Goal: Find specific page/section

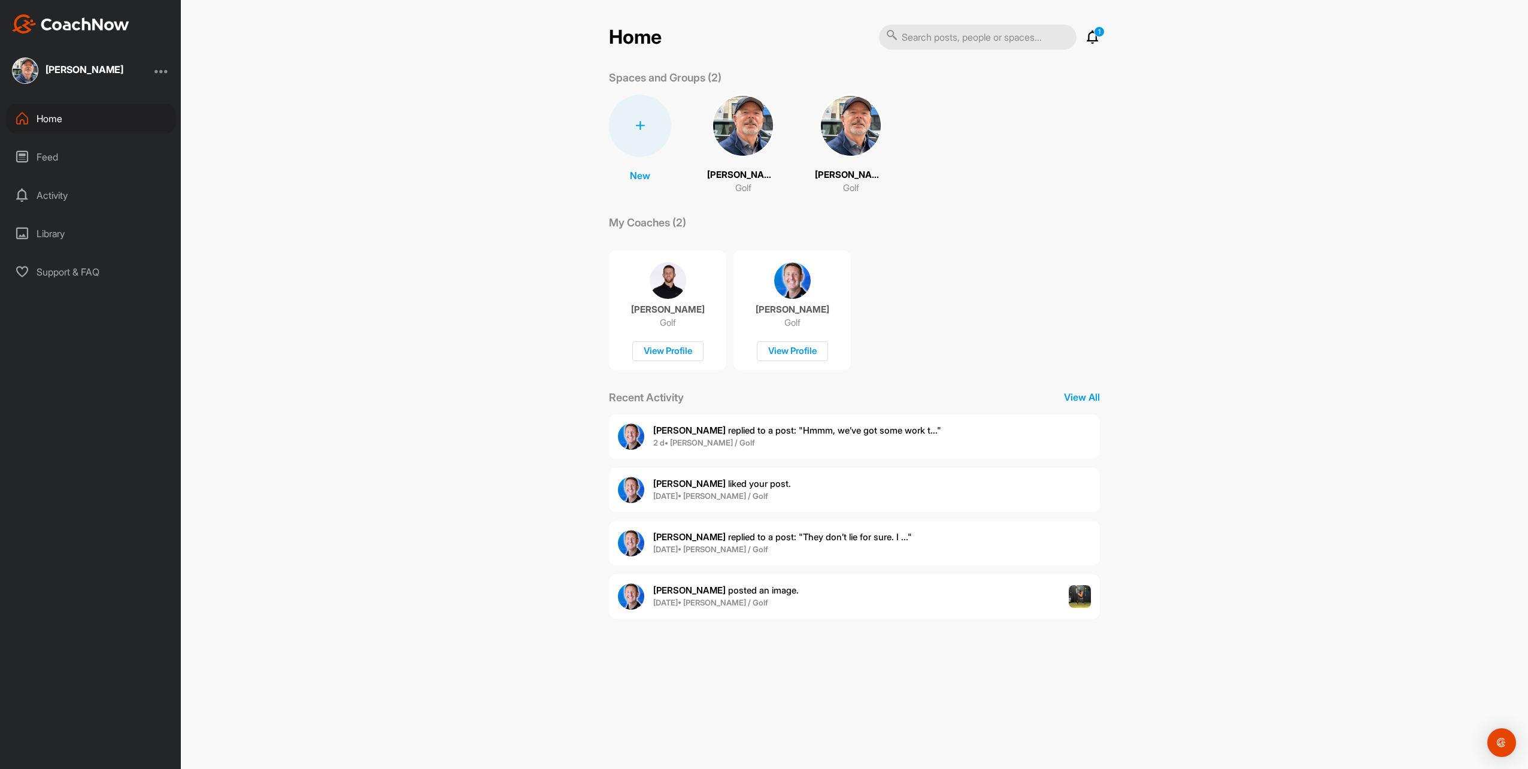
click at [742, 122] on img at bounding box center [743, 126] width 62 height 62
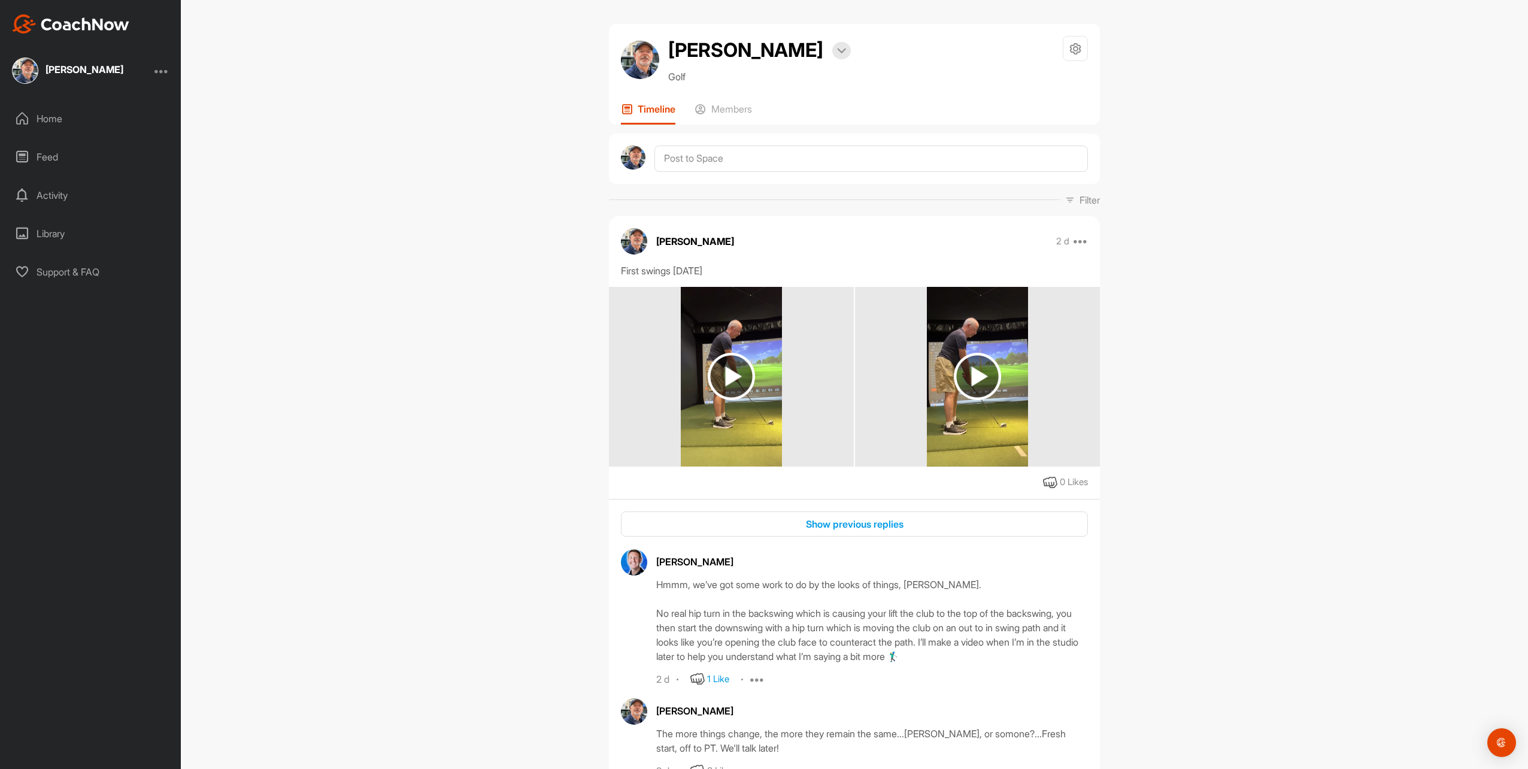
click at [730, 372] on img at bounding box center [731, 376] width 47 height 47
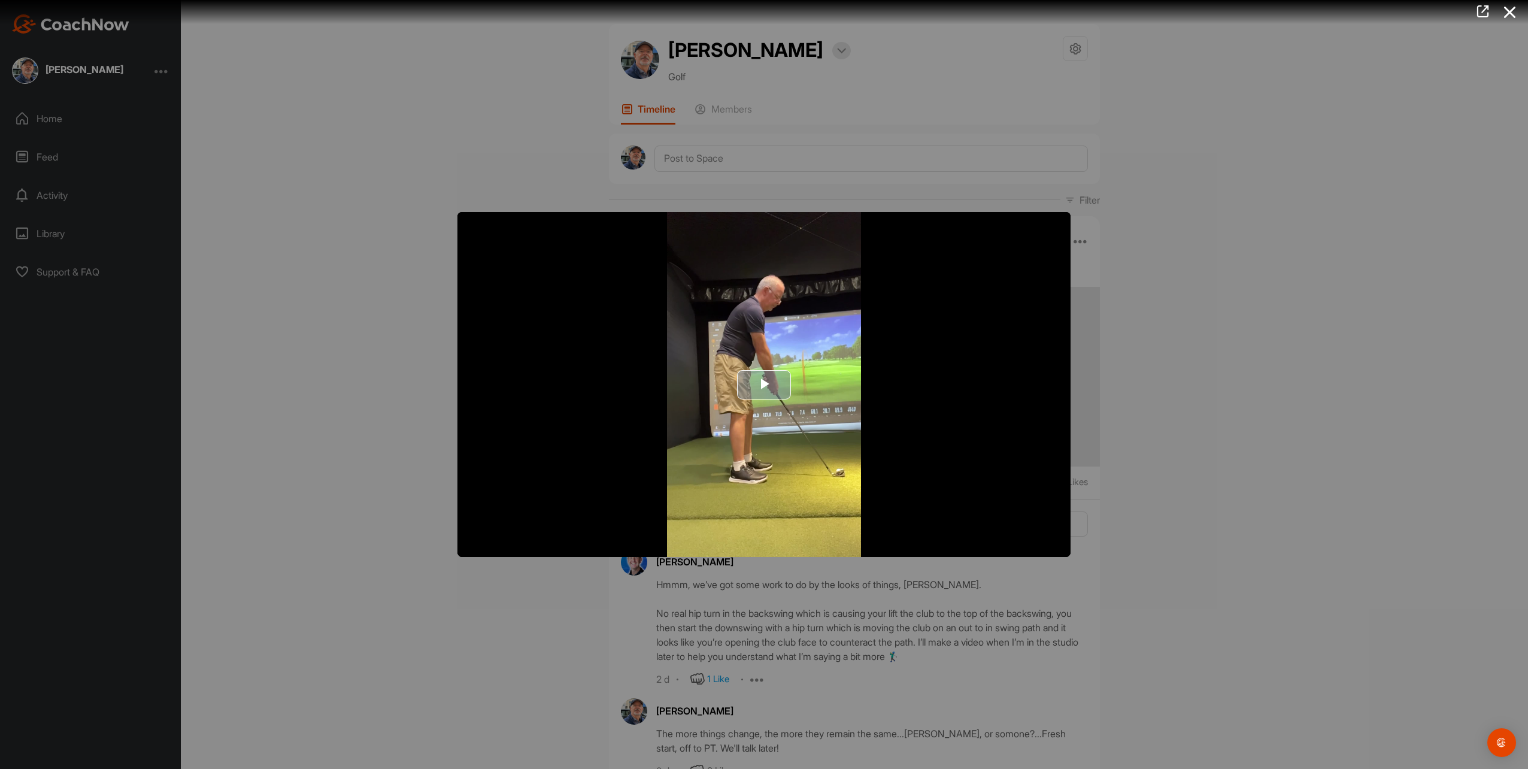
click at [764, 384] on span "Video Player" at bounding box center [764, 384] width 0 height 0
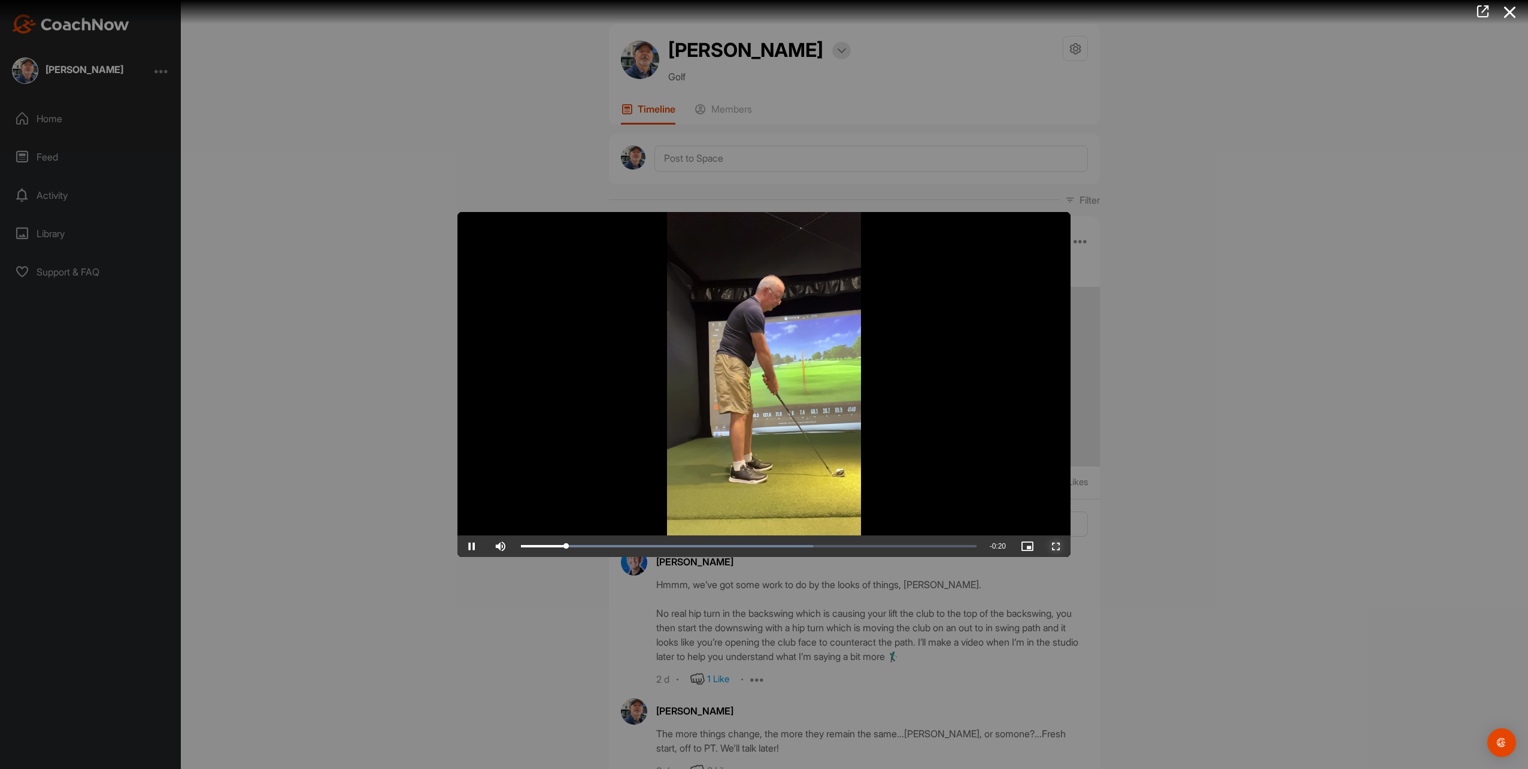
click at [1054, 546] on span "Video Player" at bounding box center [1056, 546] width 29 height 0
click at [1187, 498] on div at bounding box center [764, 384] width 1528 height 769
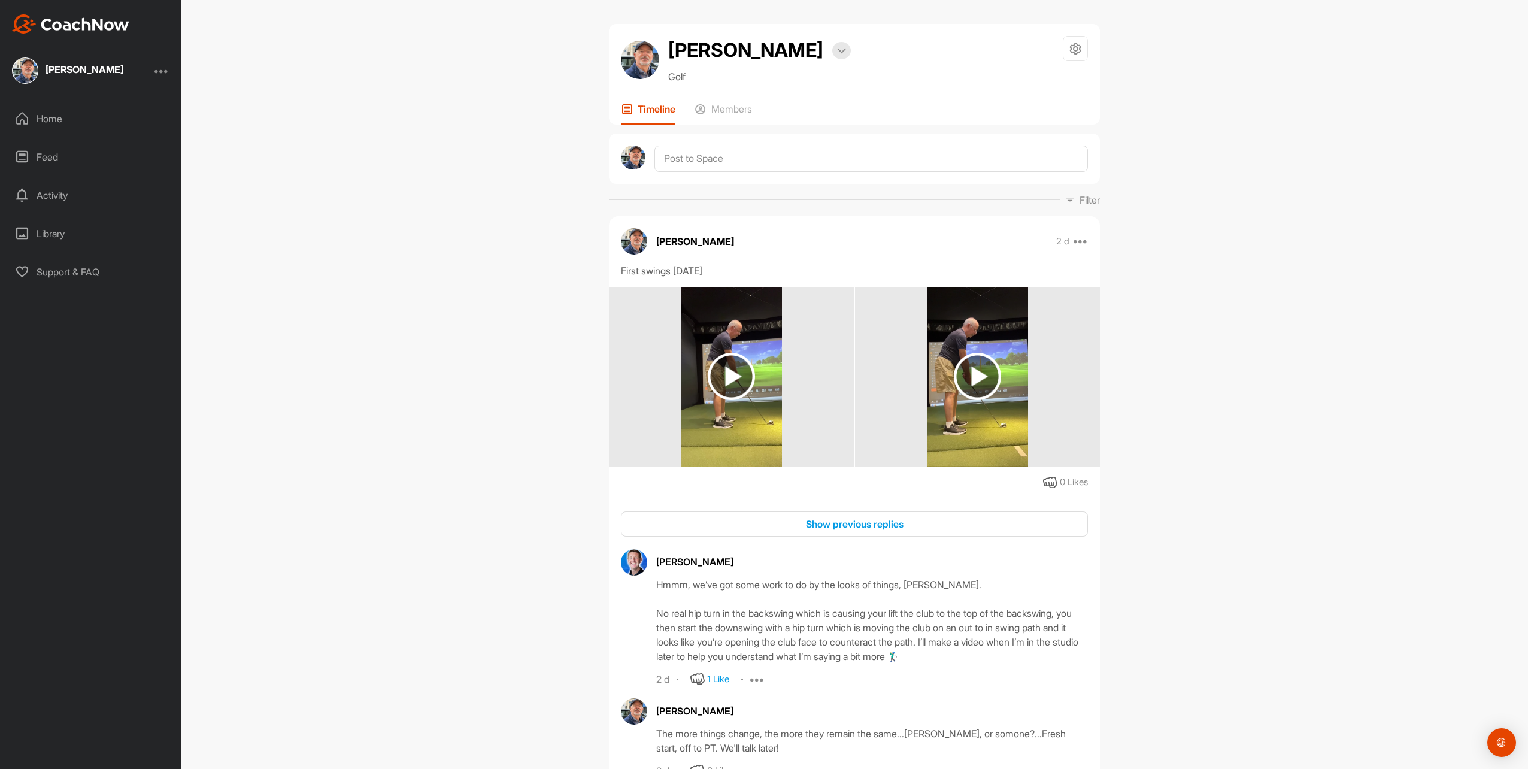
click at [971, 379] on img at bounding box center [977, 376] width 47 height 47
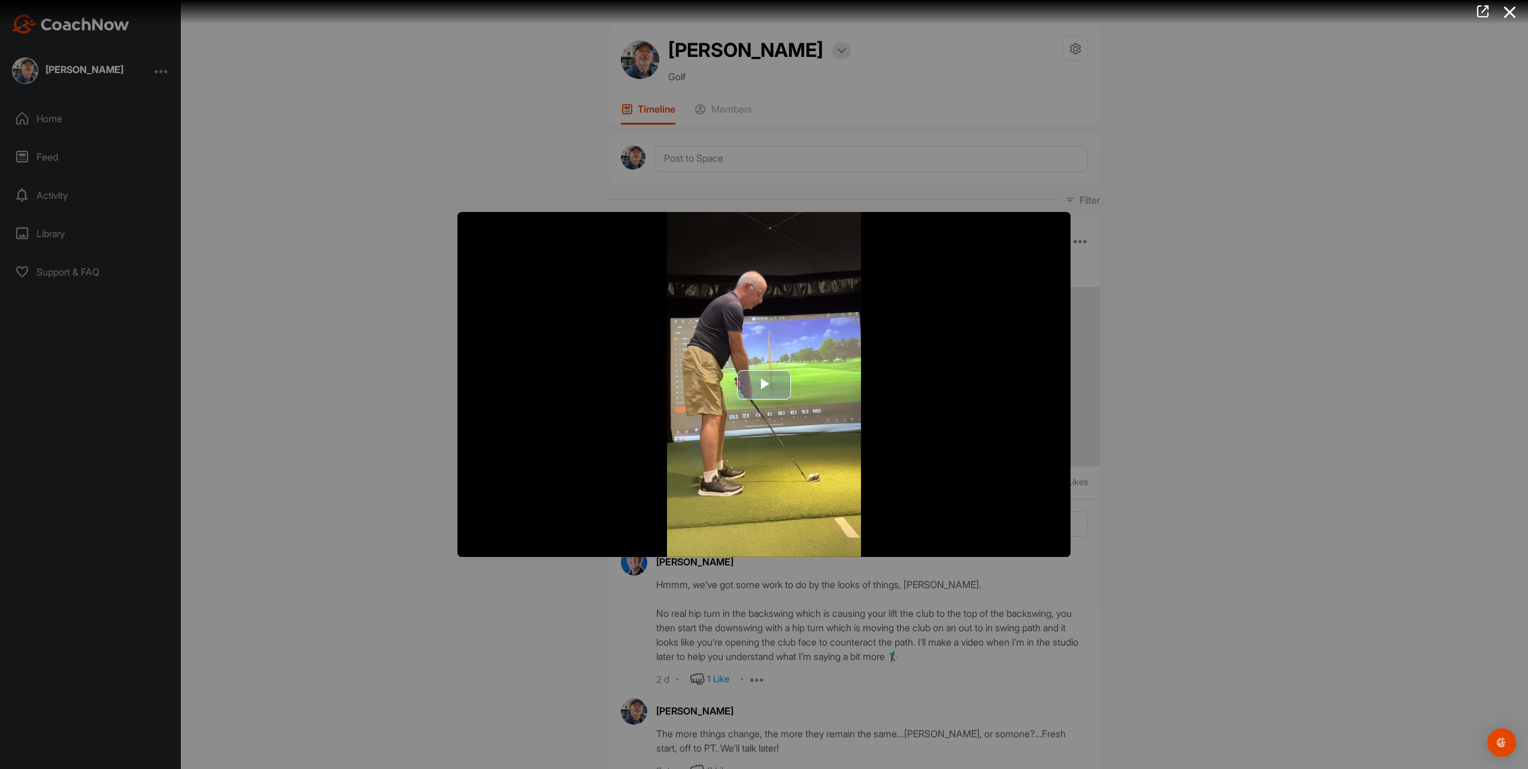
click at [764, 384] on span "Video Player" at bounding box center [764, 384] width 0 height 0
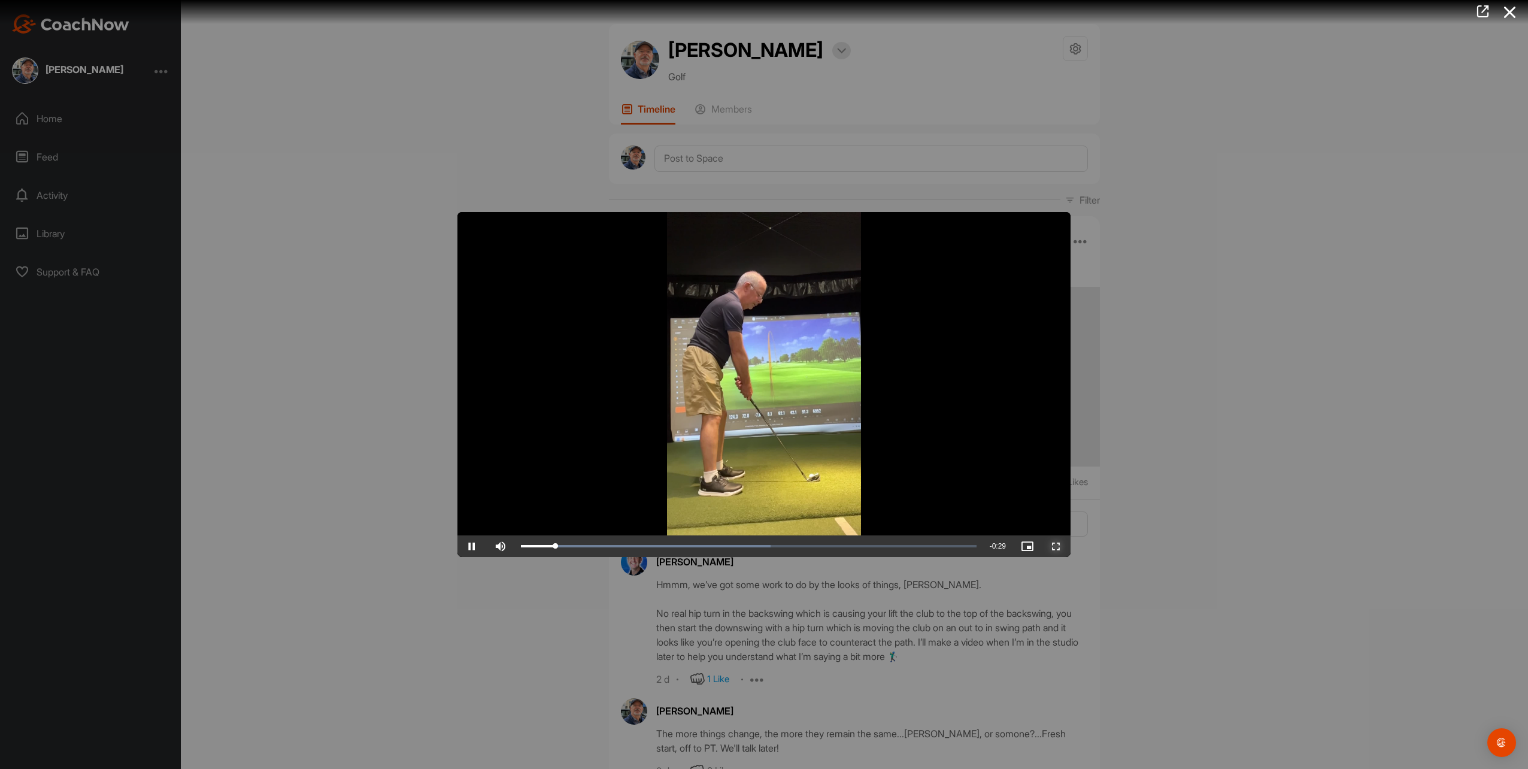
click at [1055, 546] on span "Video Player" at bounding box center [1056, 546] width 29 height 0
click at [1511, 5] on icon at bounding box center [1510, 12] width 28 height 22
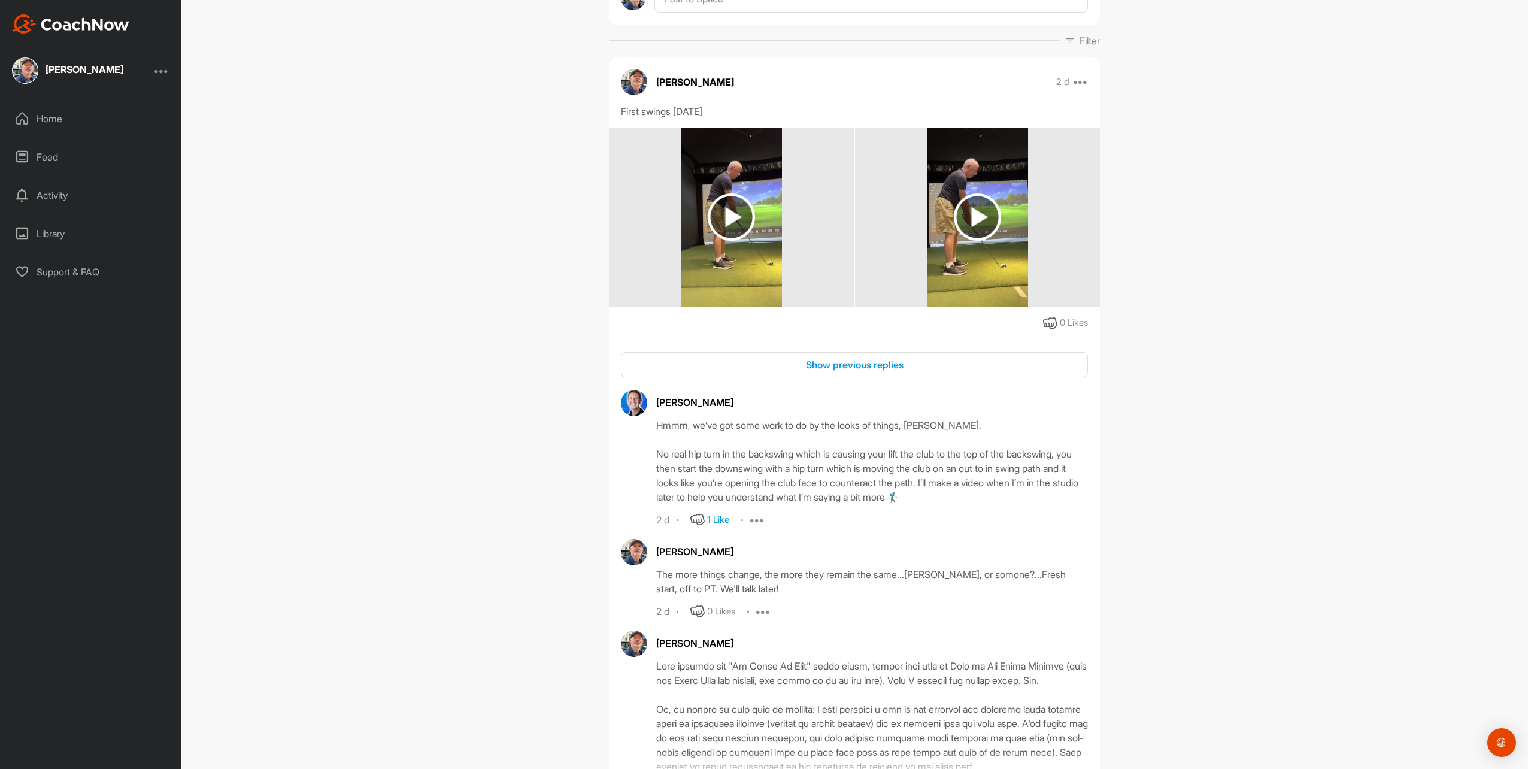
scroll to position [319, 0]
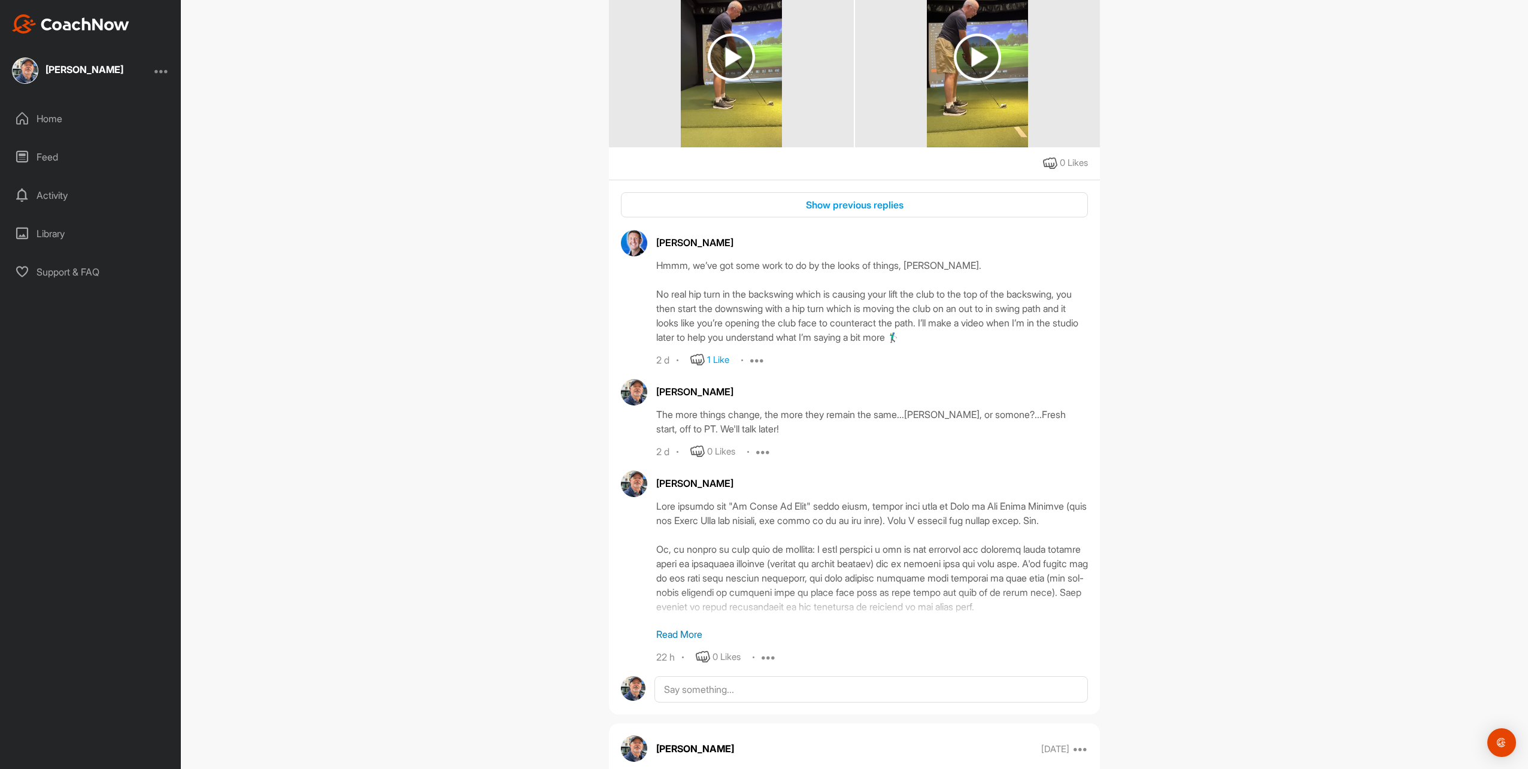
click at [680, 634] on p "Read More" at bounding box center [872, 634] width 432 height 14
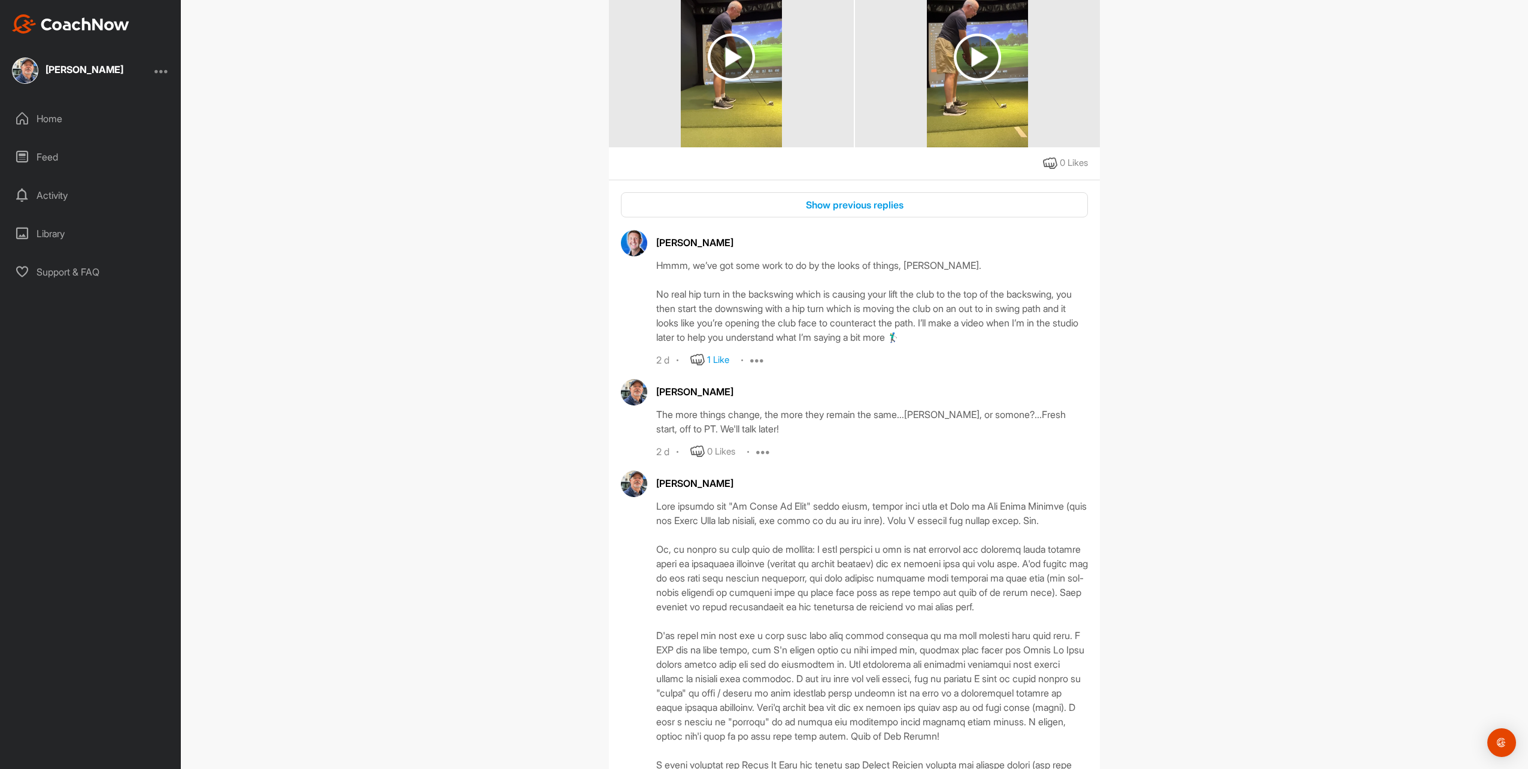
scroll to position [479, 0]
